Goal: Task Accomplishment & Management: Manage account settings

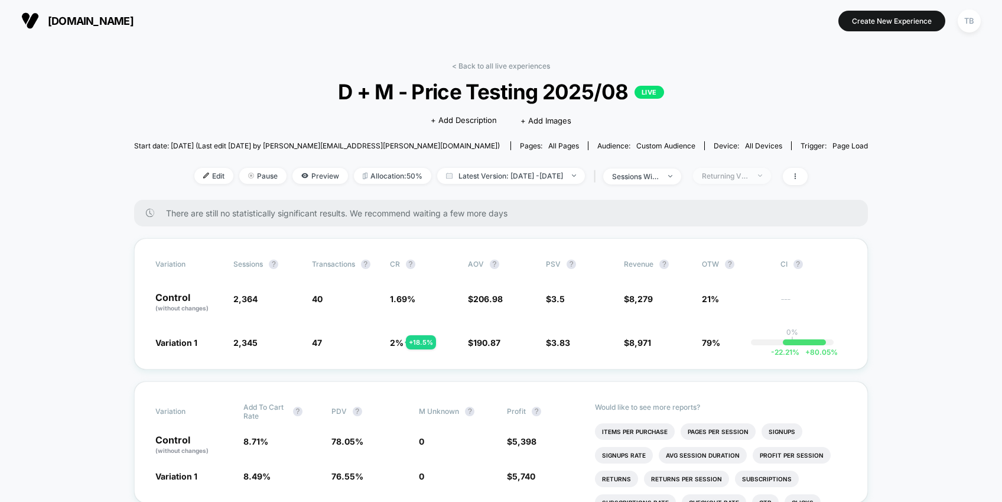
click at [749, 173] on div "Returning Visitors" at bounding box center [725, 175] width 47 height 9
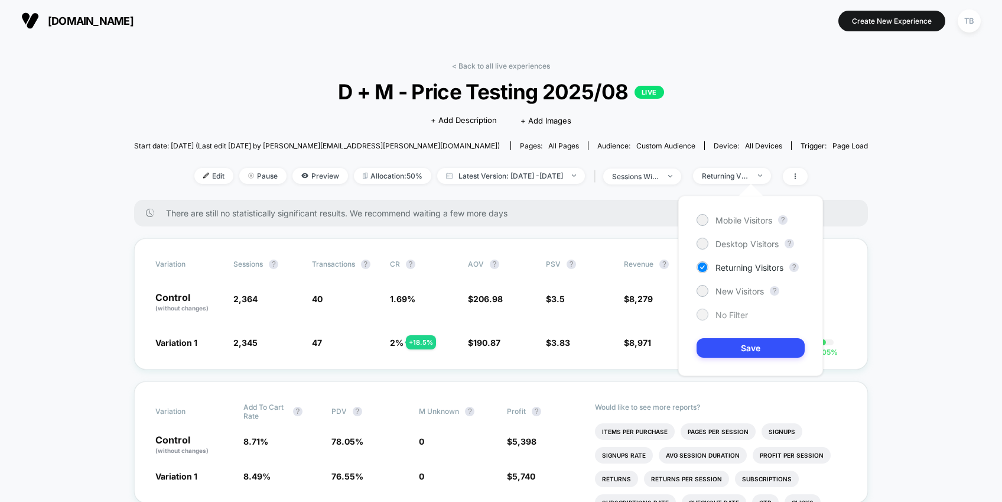
click at [704, 312] on div at bounding box center [702, 314] width 9 height 9
click at [748, 347] on button "Save" at bounding box center [750, 347] width 108 height 19
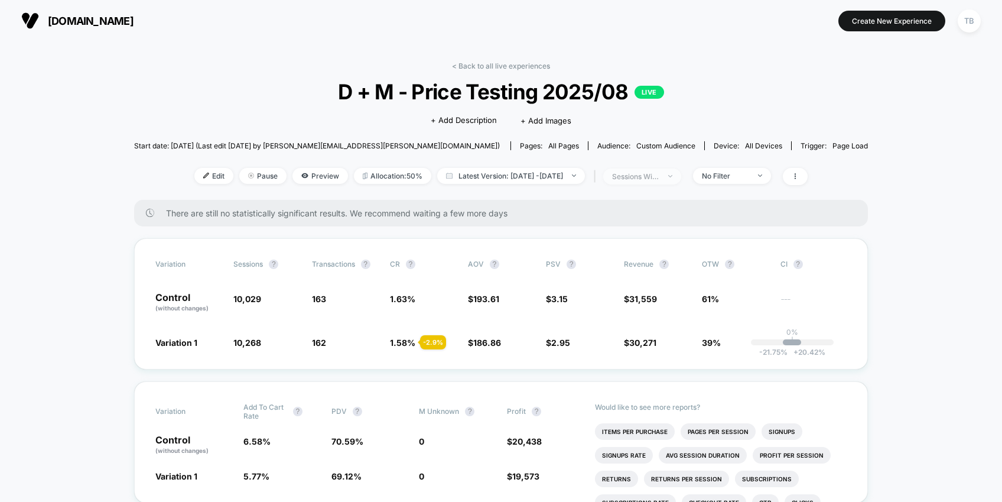
click at [659, 177] on div "sessions with impression" at bounding box center [635, 176] width 47 height 9
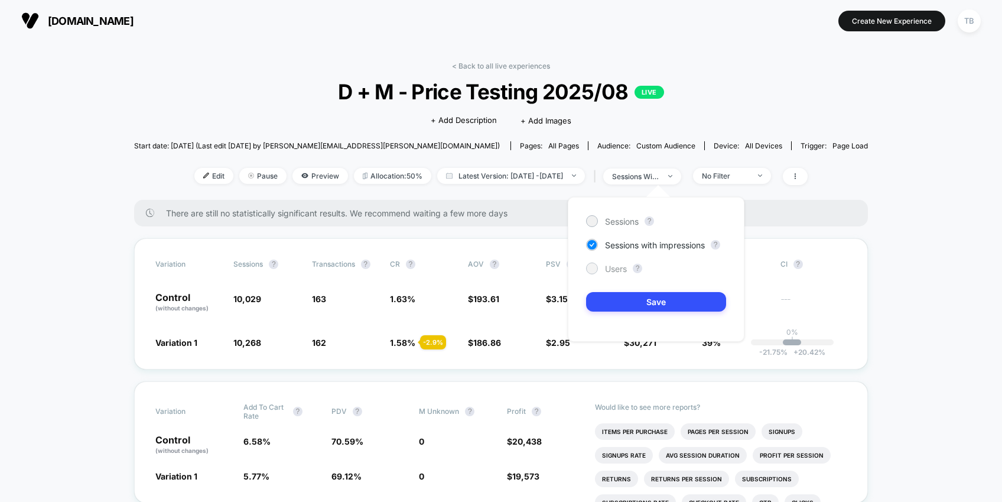
click at [594, 267] on div at bounding box center [591, 267] width 9 height 9
click at [654, 303] on button "Save" at bounding box center [656, 301] width 140 height 19
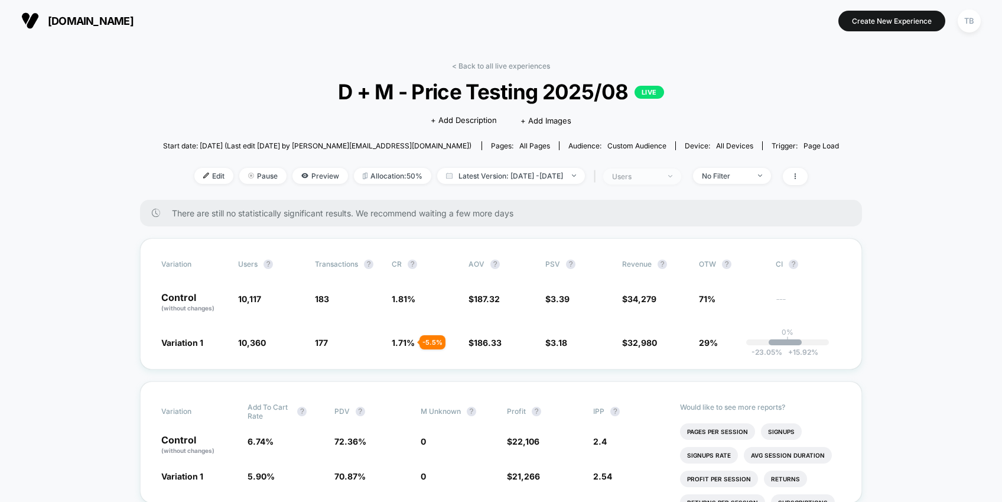
click at [681, 180] on span "users" at bounding box center [642, 176] width 78 height 16
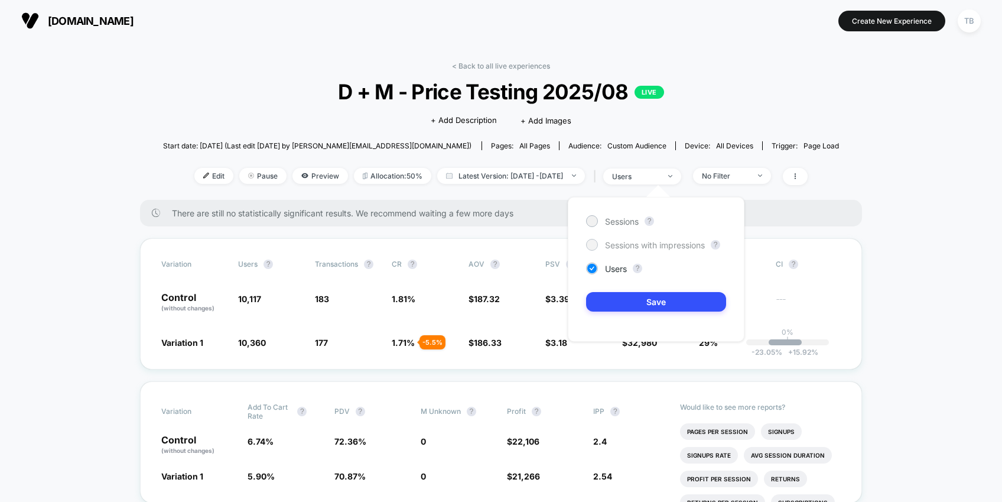
click at [656, 249] on span "Sessions with impressions" at bounding box center [655, 245] width 100 height 10
click at [659, 304] on button "Save" at bounding box center [656, 301] width 140 height 19
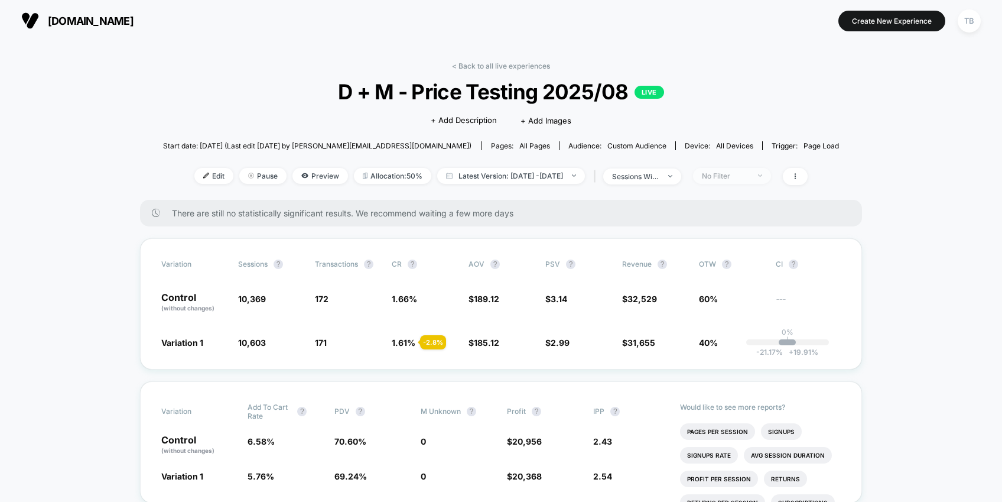
click at [771, 171] on span "No Filter" at bounding box center [732, 176] width 78 height 16
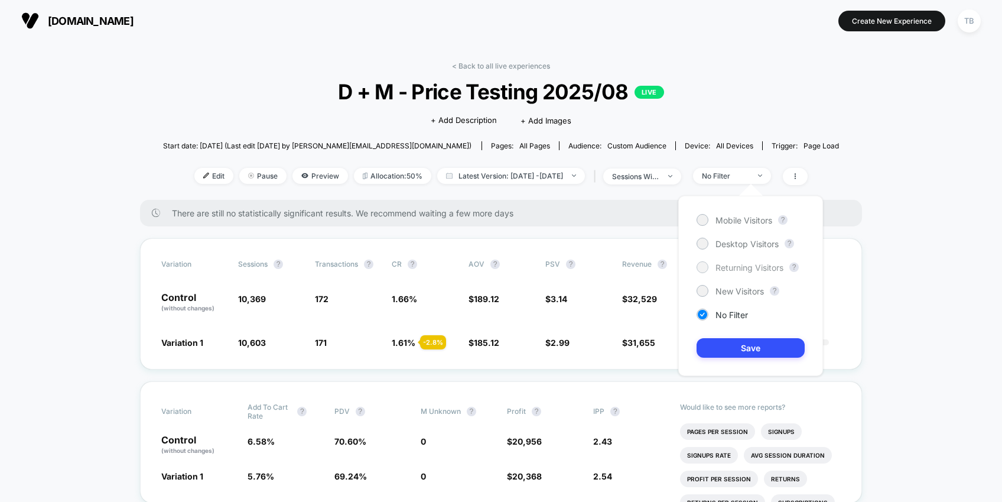
click at [702, 266] on div at bounding box center [702, 266] width 9 height 9
click at [749, 347] on button "Save" at bounding box center [750, 347] width 108 height 19
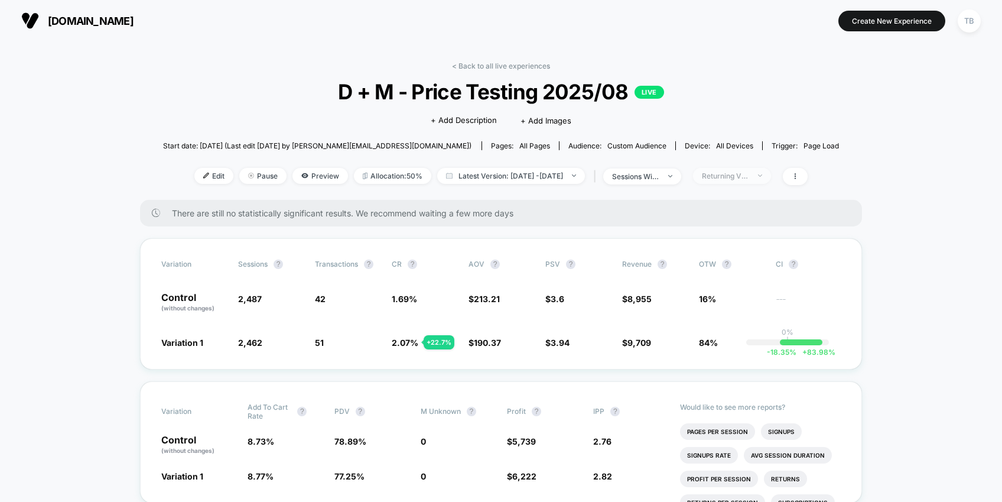
click at [771, 180] on span "Returning Visitors" at bounding box center [732, 176] width 78 height 16
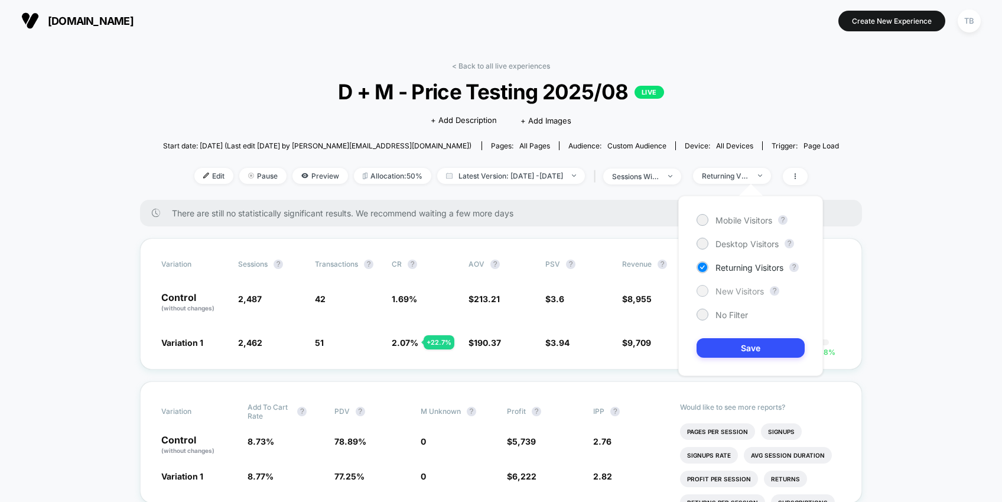
click at [737, 289] on span "New Visitors" at bounding box center [739, 291] width 48 height 10
click at [754, 346] on button "Save" at bounding box center [750, 347] width 108 height 19
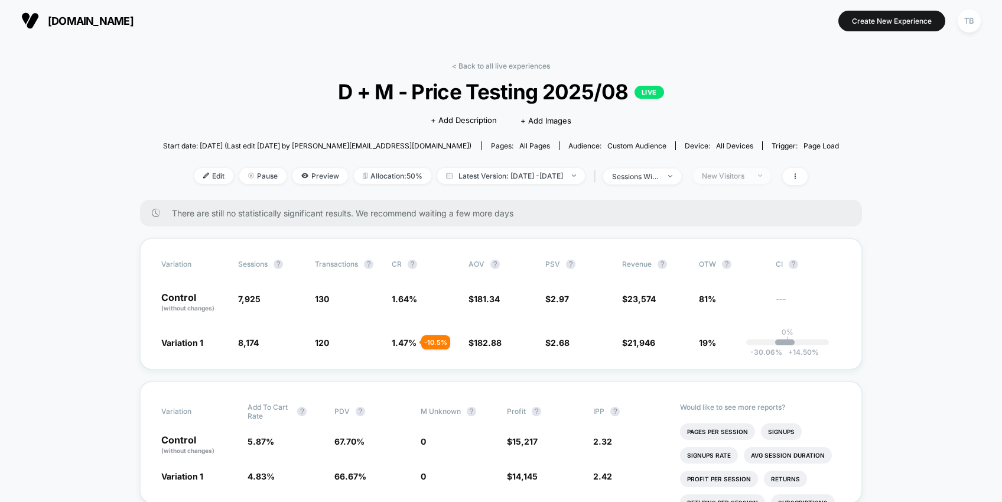
click at [749, 176] on div "New Visitors" at bounding box center [725, 175] width 47 height 9
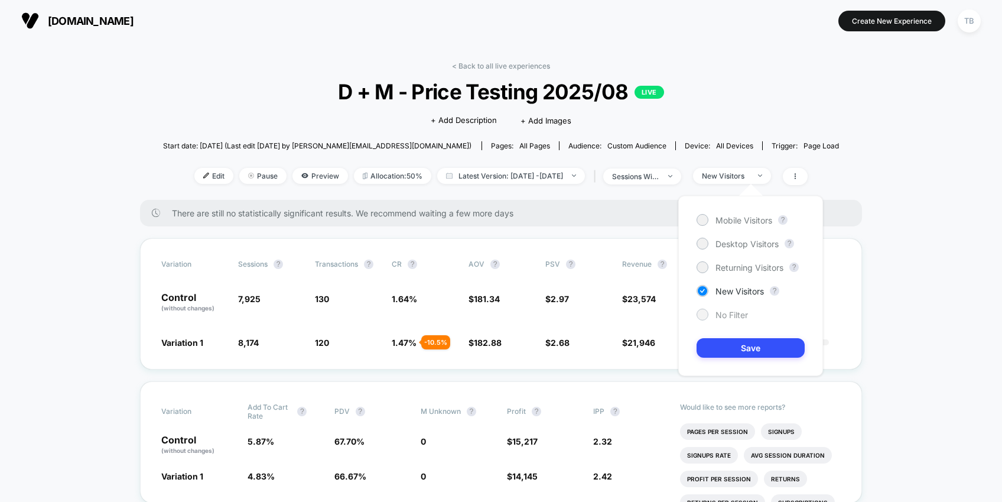
click at [701, 310] on div at bounding box center [702, 314] width 9 height 9
click at [750, 341] on button "Save" at bounding box center [750, 347] width 108 height 19
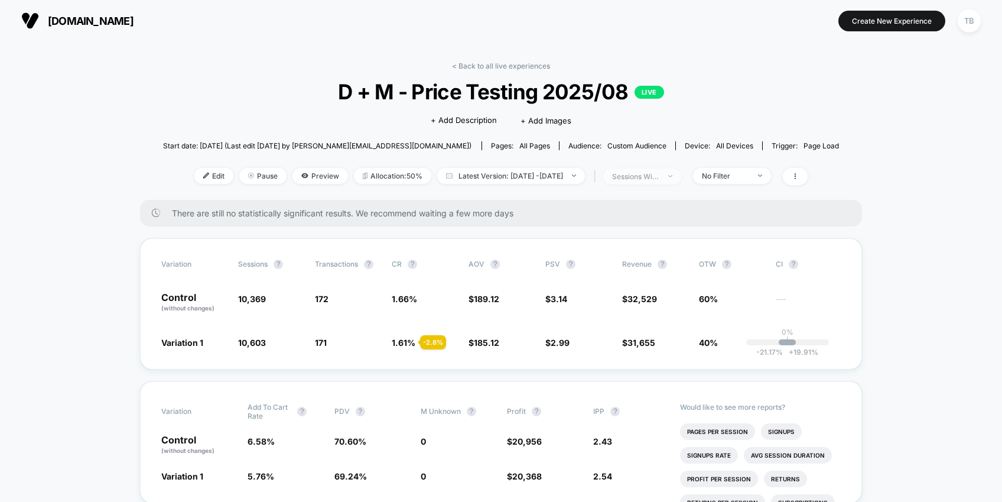
click at [681, 177] on span "sessions with impression" at bounding box center [642, 176] width 78 height 16
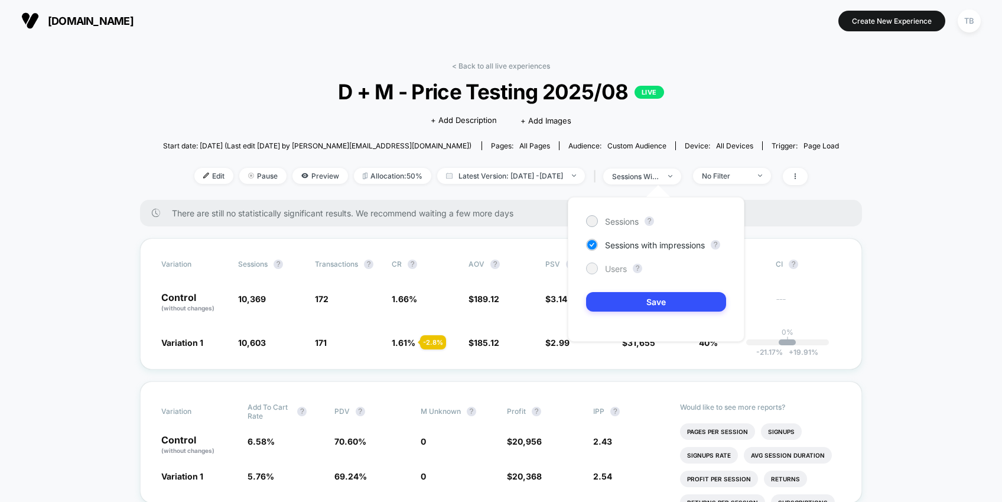
click at [594, 270] on div at bounding box center [591, 267] width 9 height 9
click at [659, 299] on button "Save" at bounding box center [656, 301] width 140 height 19
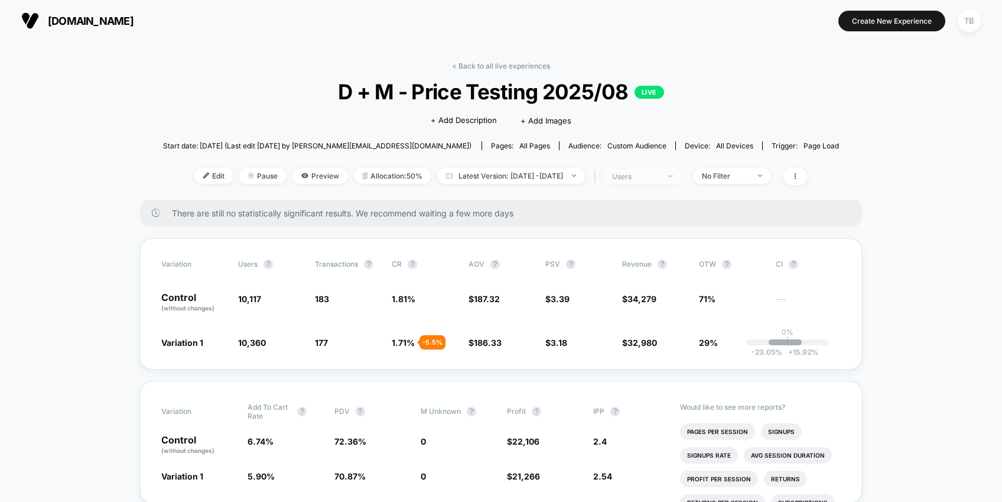
click at [659, 174] on div "users" at bounding box center [635, 176] width 47 height 9
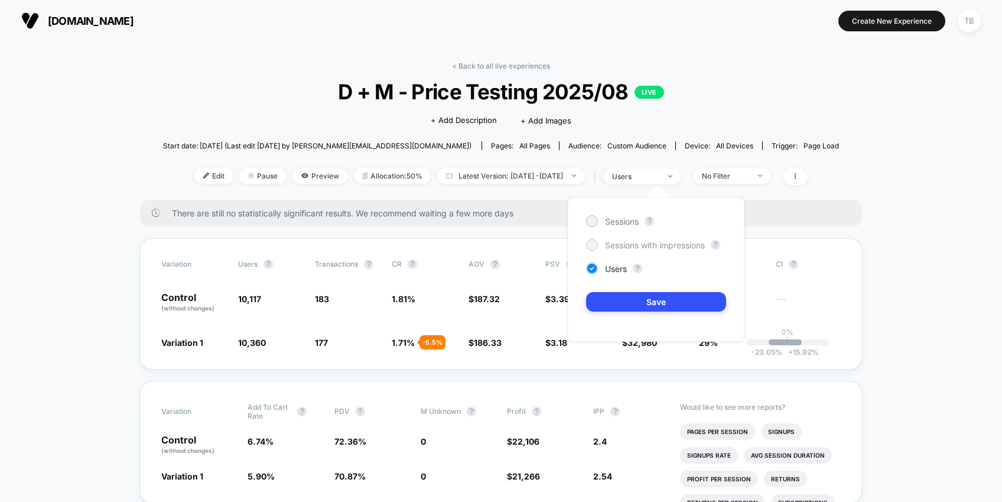
click at [642, 245] on span "Sessions with impressions" at bounding box center [655, 245] width 100 height 10
click at [649, 299] on button "Save" at bounding box center [656, 301] width 140 height 19
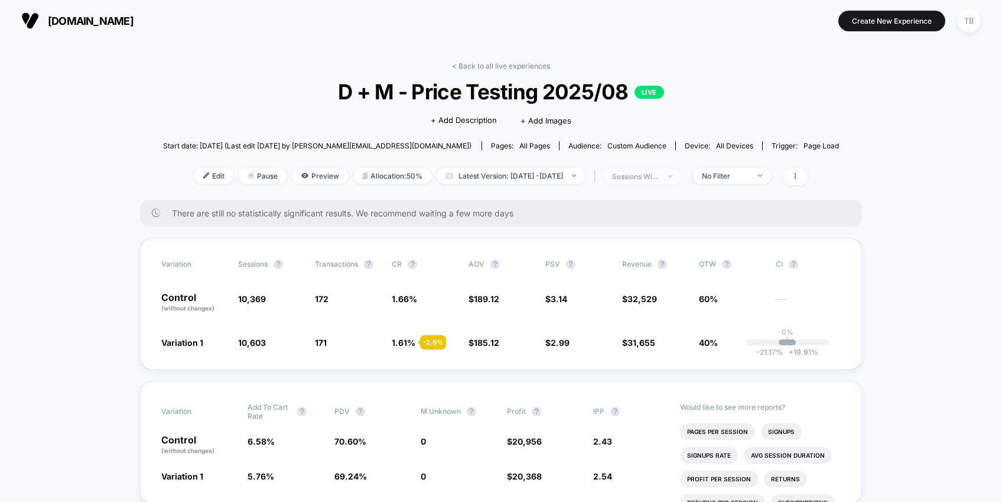
click at [681, 175] on span "sessions with impression" at bounding box center [642, 176] width 78 height 16
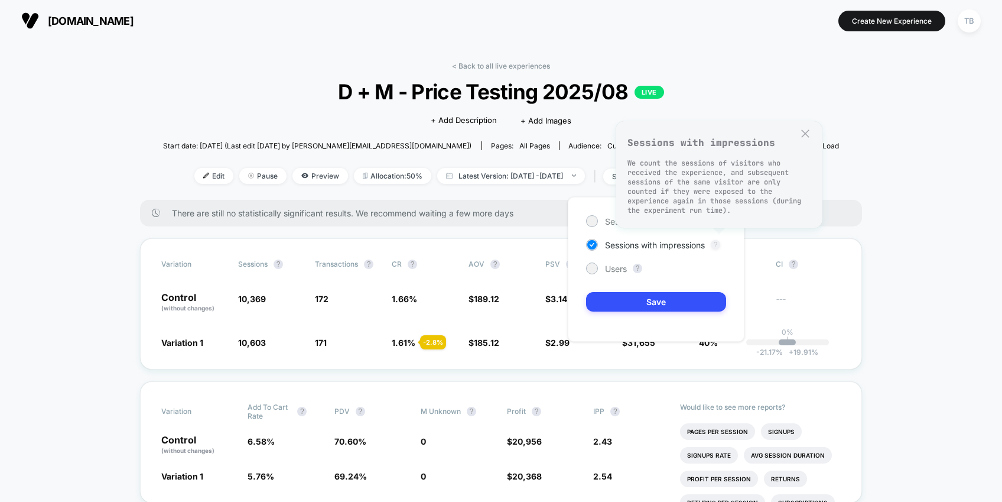
click at [719, 246] on button "?" at bounding box center [715, 244] width 9 height 9
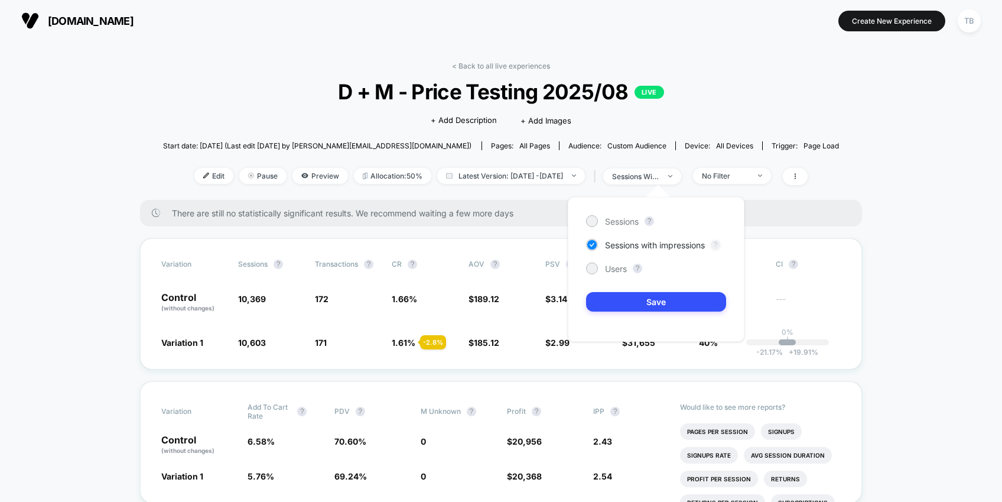
click at [719, 246] on button "?" at bounding box center [715, 244] width 9 height 9
click at [597, 221] on div at bounding box center [592, 221] width 12 height 12
click at [667, 299] on button "Save" at bounding box center [656, 301] width 140 height 19
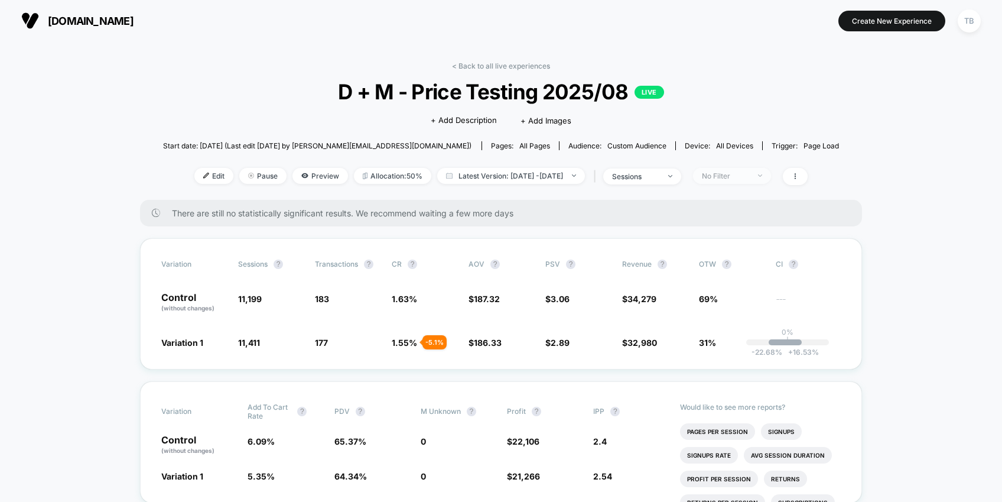
click at [749, 176] on div "No Filter" at bounding box center [725, 175] width 47 height 9
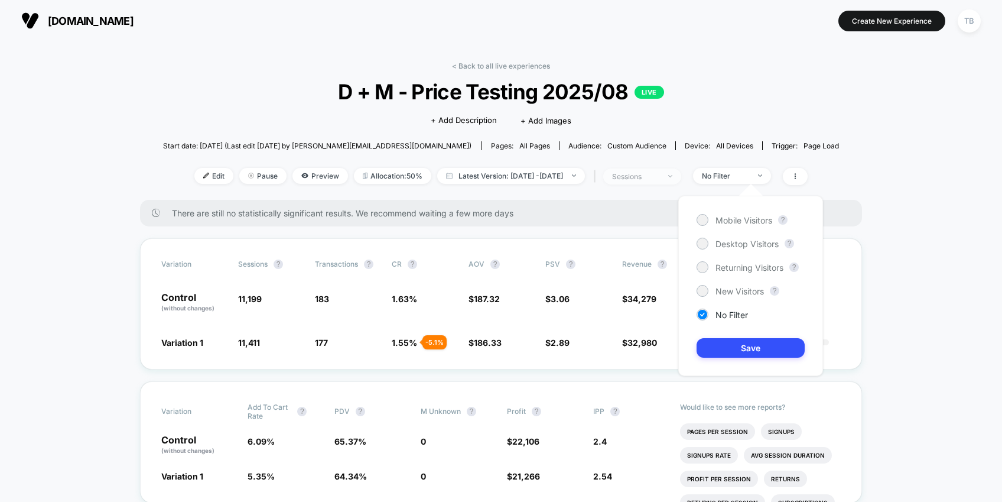
click at [668, 176] on div at bounding box center [663, 176] width 9 height 1
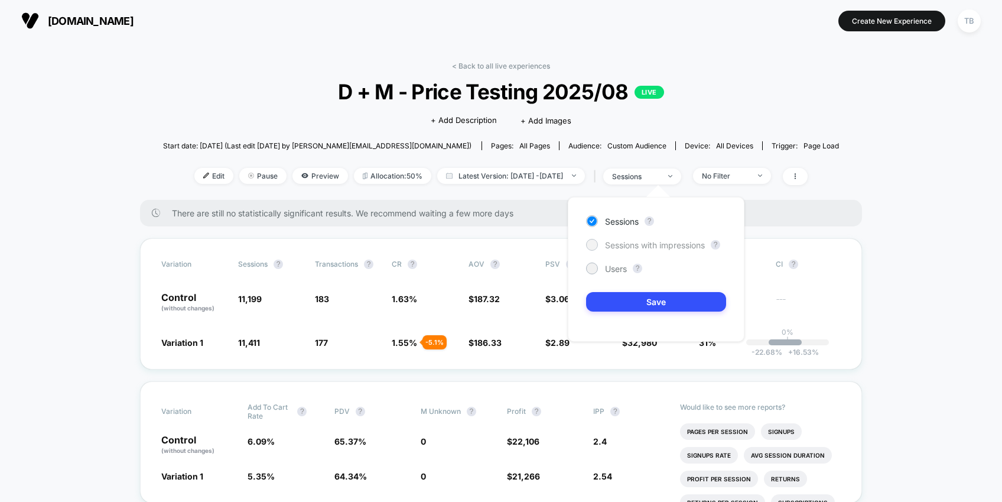
click at [633, 244] on span "Sessions with impressions" at bounding box center [655, 245] width 100 height 10
click at [629, 303] on button "Save" at bounding box center [656, 301] width 140 height 19
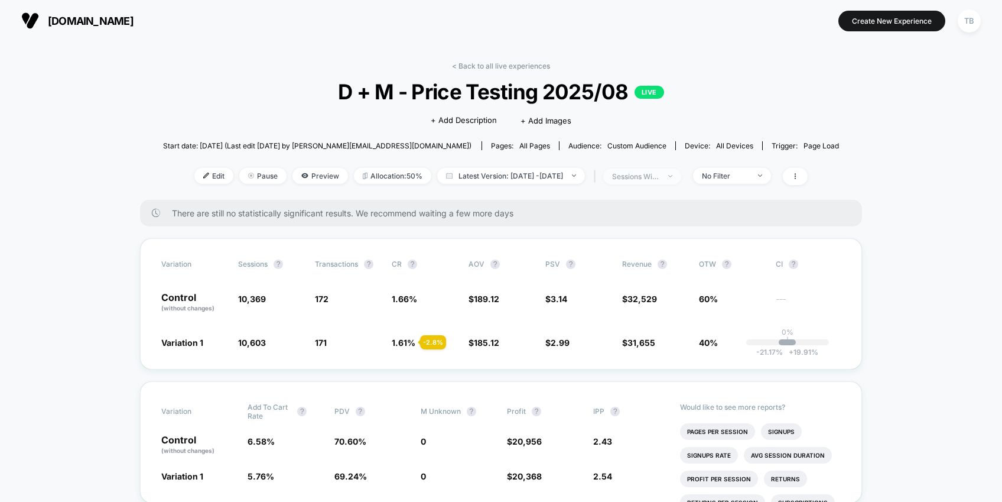
click at [681, 174] on span "sessions with impression" at bounding box center [642, 176] width 78 height 16
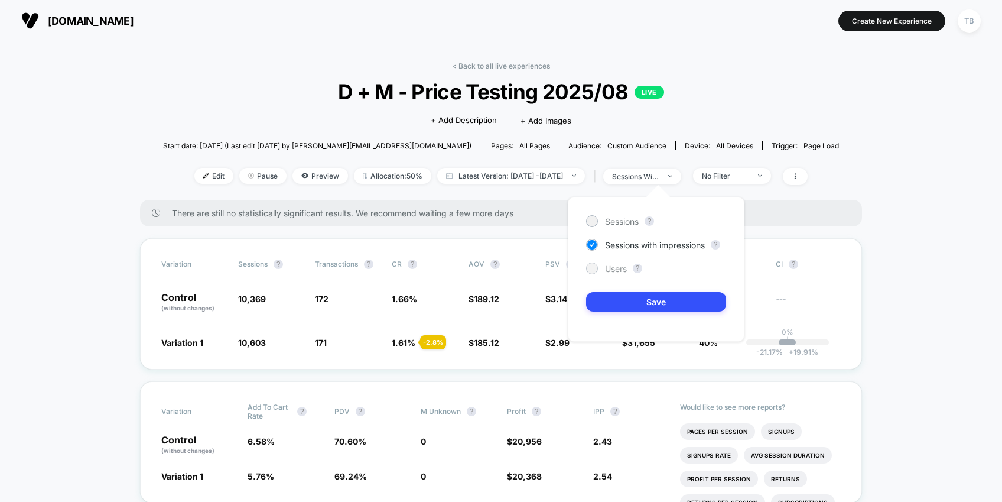
click at [611, 271] on span "Users" at bounding box center [616, 268] width 22 height 10
click at [642, 297] on button "Save" at bounding box center [656, 301] width 140 height 19
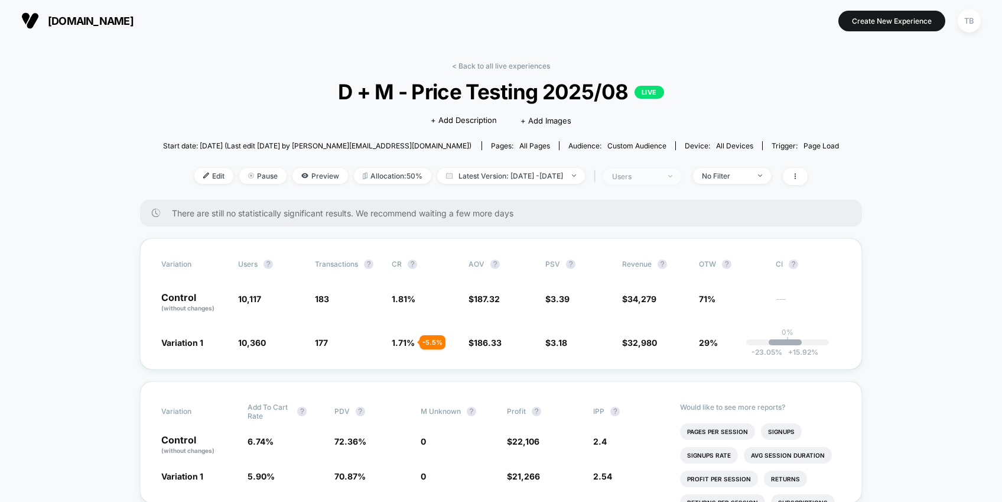
click at [659, 176] on div "users" at bounding box center [635, 176] width 47 height 9
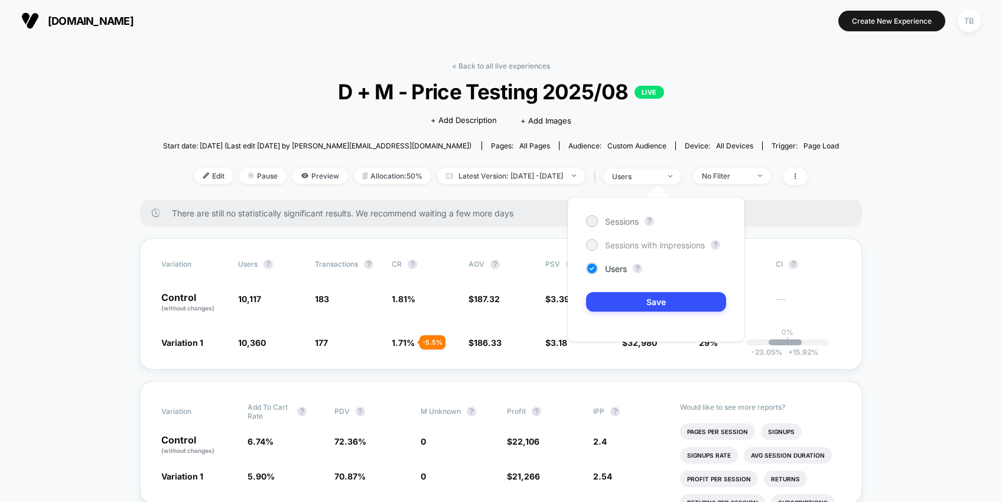
click at [634, 243] on span "Sessions with impressions" at bounding box center [655, 245] width 100 height 10
click at [642, 302] on button "Save" at bounding box center [656, 301] width 140 height 19
